Goal: Task Accomplishment & Management: Manage account settings

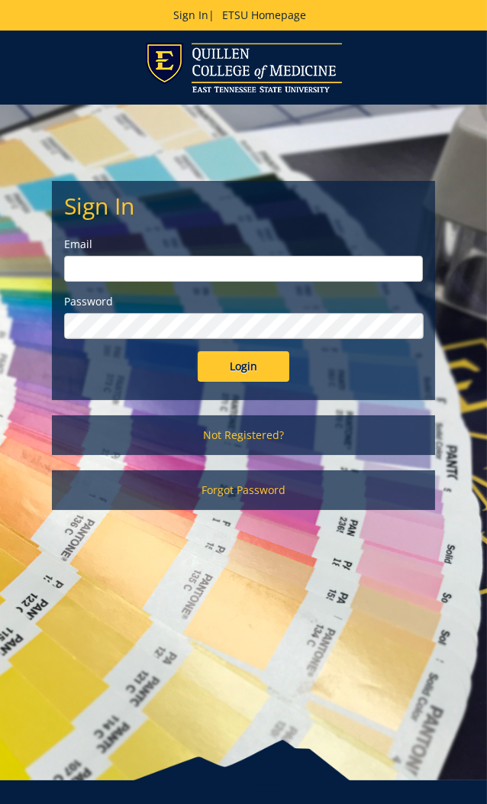
type input "[EMAIL_ADDRESS][DOMAIN_NAME]"
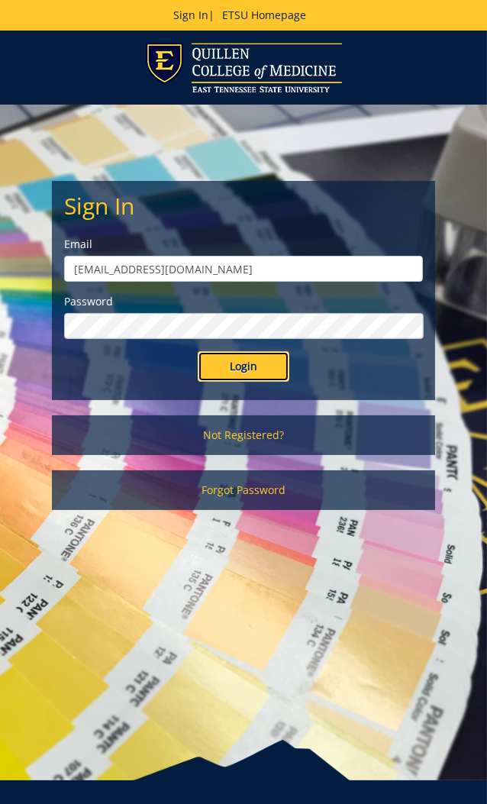
click at [239, 370] on input "Login" at bounding box center [244, 366] width 92 height 31
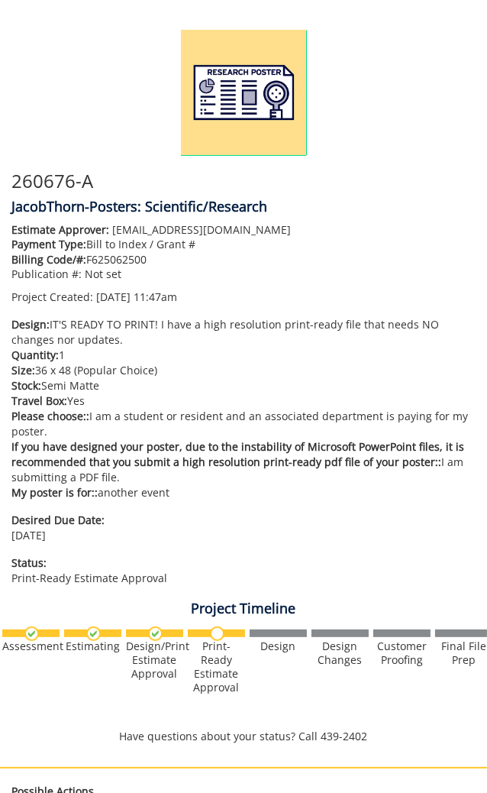
scroll to position [534, 0]
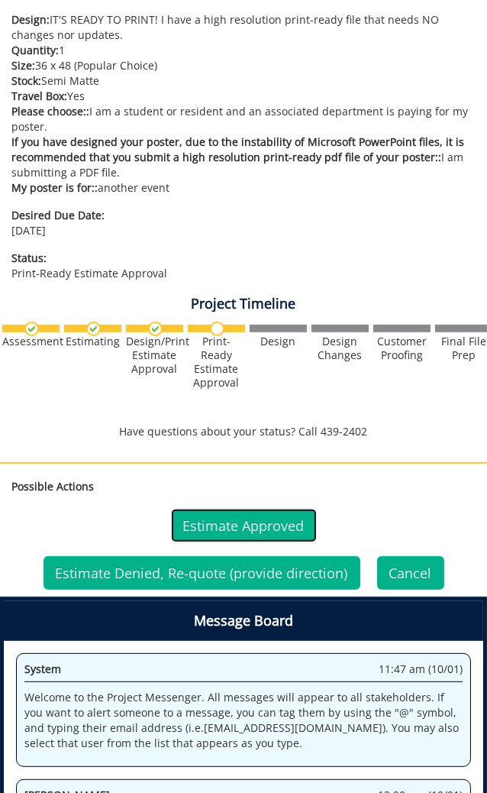
click at [218, 523] on link "Estimate Approved" at bounding box center [244, 526] width 146 height 34
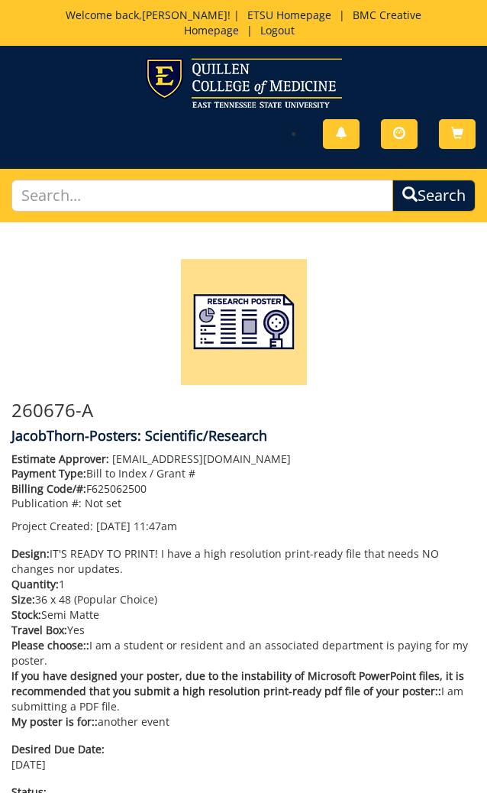
scroll to position [534, 0]
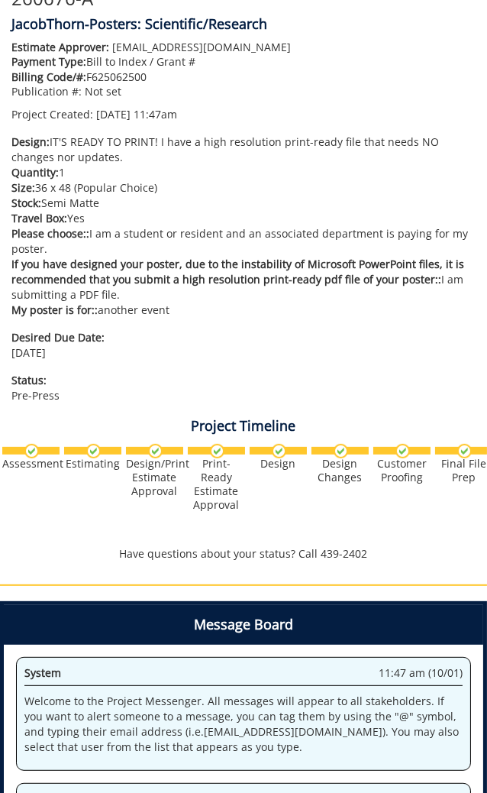
scroll to position [106, 0]
